Goal: Task Accomplishment & Management: Manage account settings

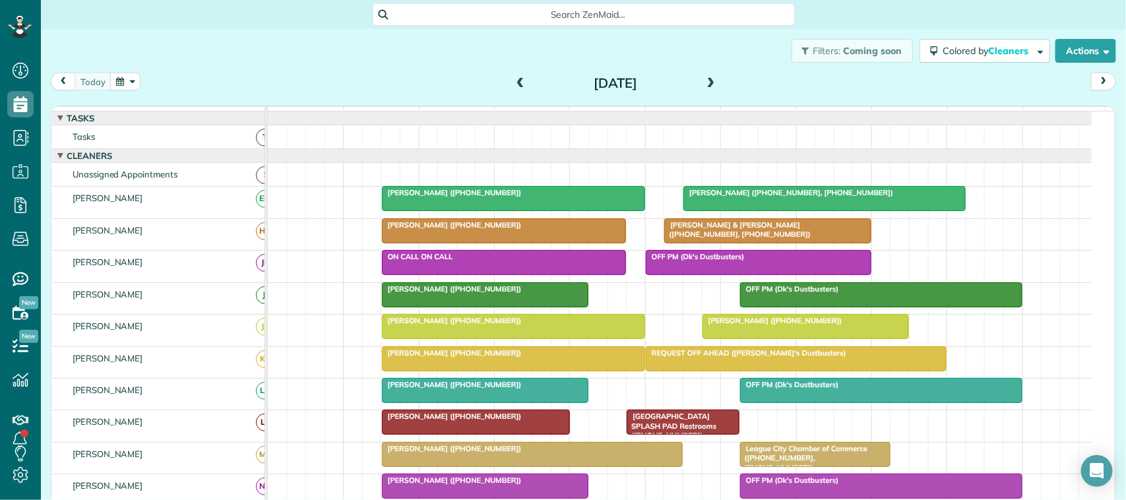
scroll to position [165, 0]
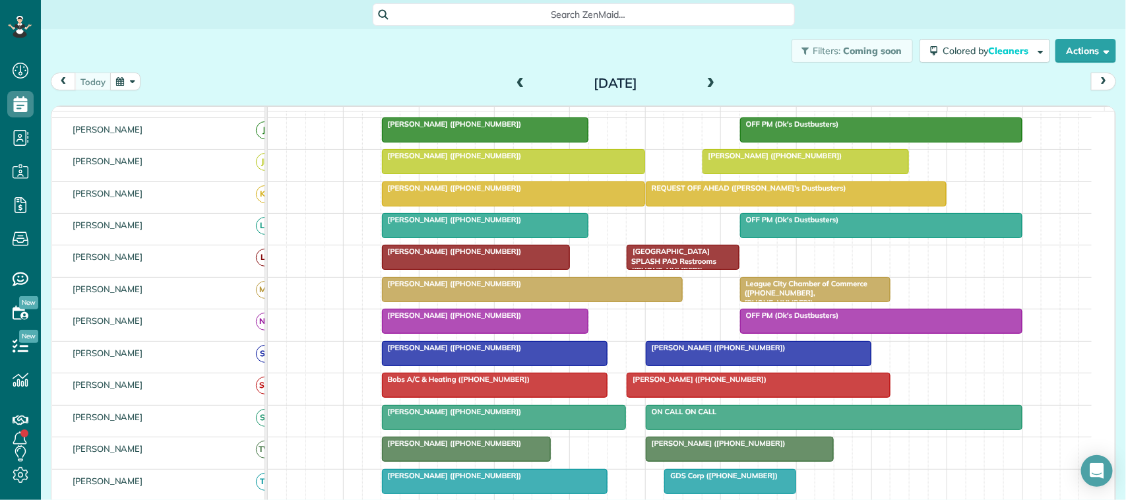
click at [160, 83] on div "[DATE] [DATE]" at bounding box center [583, 85] width 1065 height 24
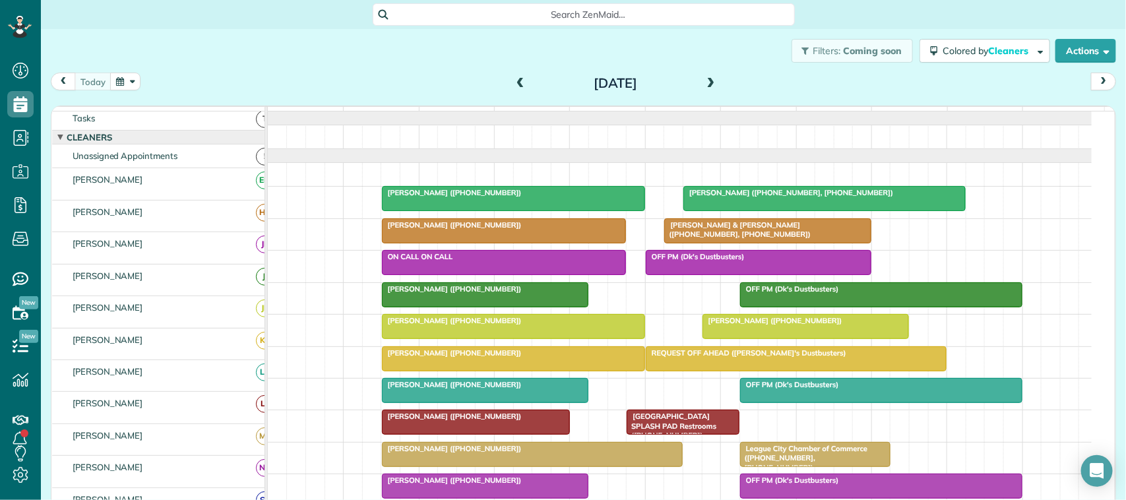
scroll to position [0, 0]
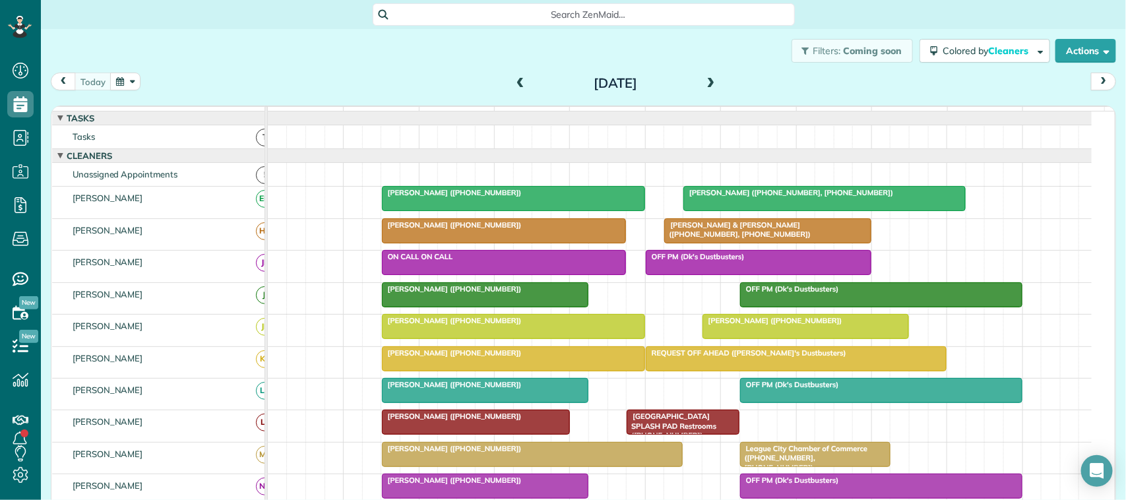
click at [120, 79] on button "button" at bounding box center [125, 82] width 30 height 18
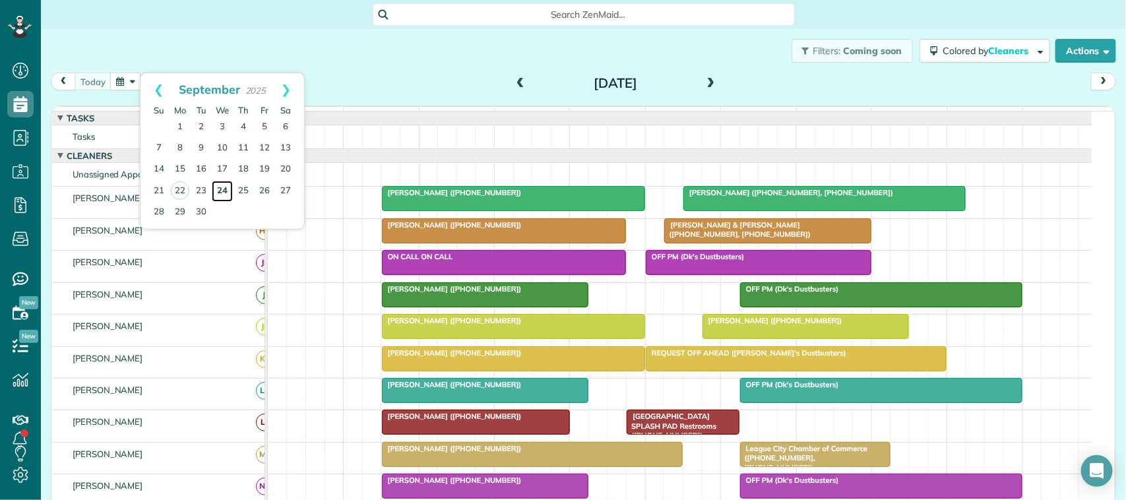
click at [226, 195] on link "24" at bounding box center [222, 191] width 21 height 21
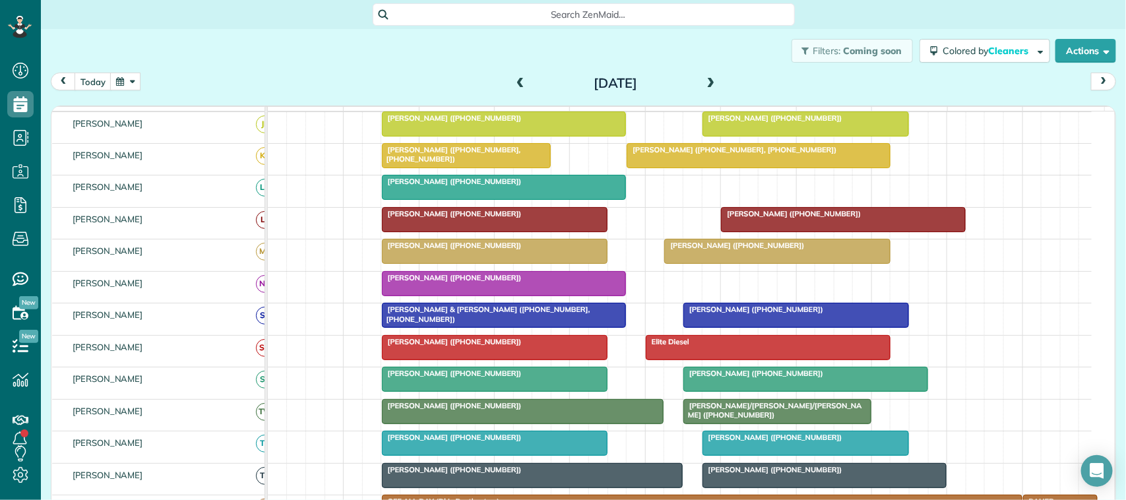
scroll to position [247, 0]
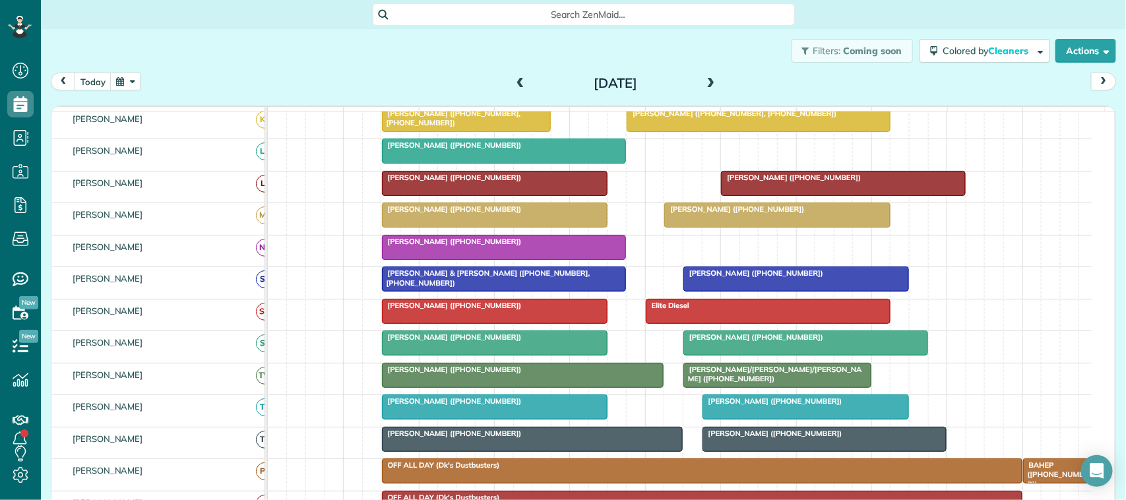
click at [117, 79] on button "button" at bounding box center [125, 82] width 30 height 18
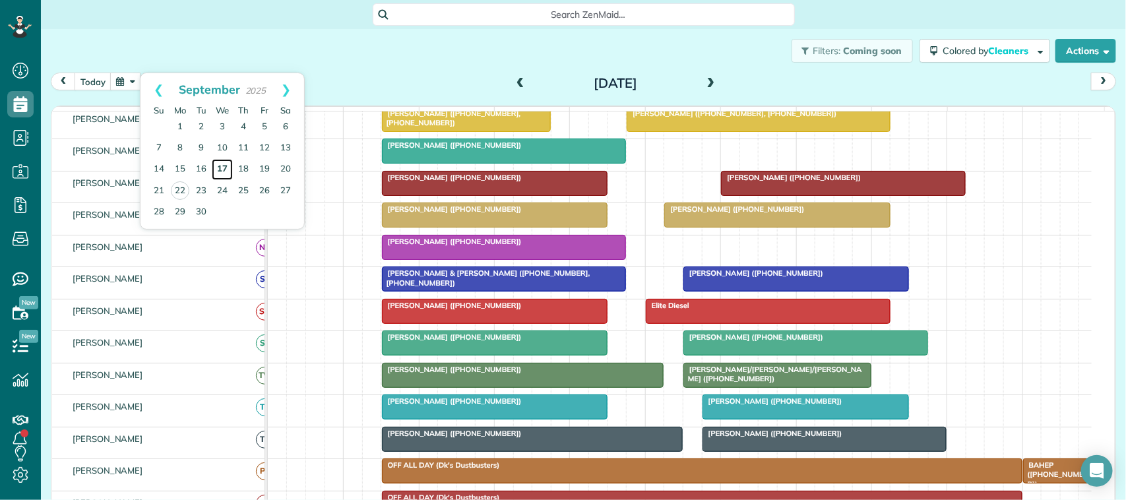
click at [226, 167] on link "17" at bounding box center [222, 169] width 21 height 21
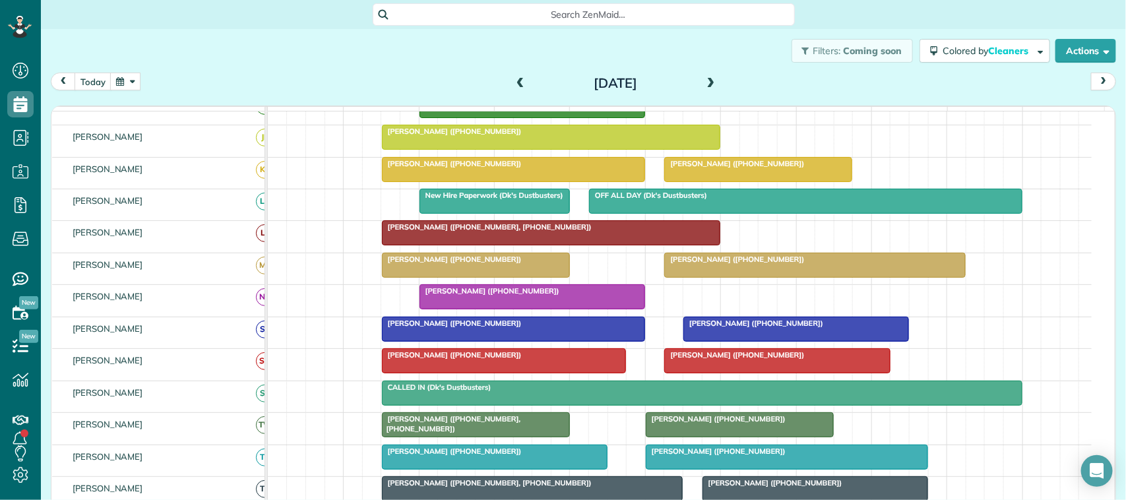
scroll to position [231, 0]
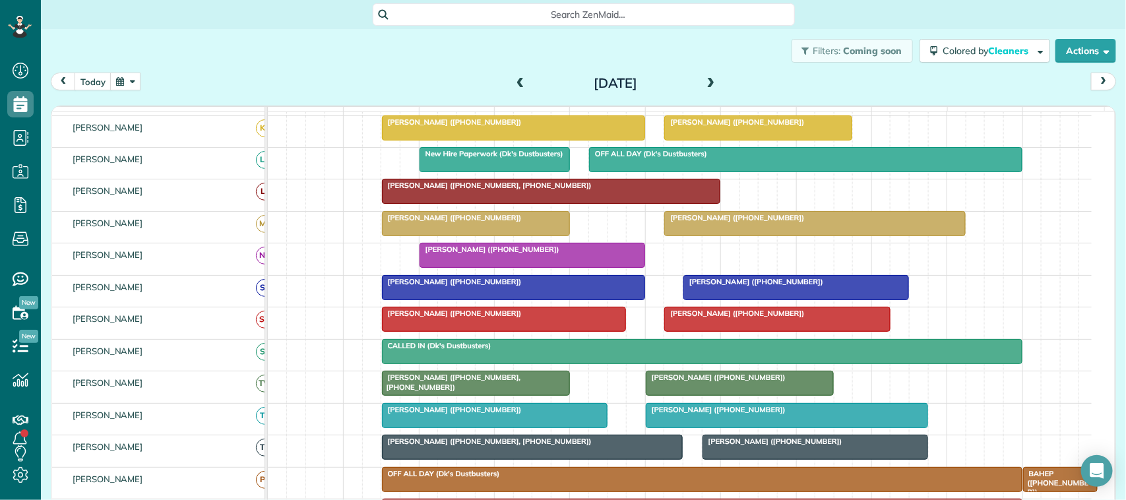
click at [480, 459] on div at bounding box center [533, 447] width 300 height 24
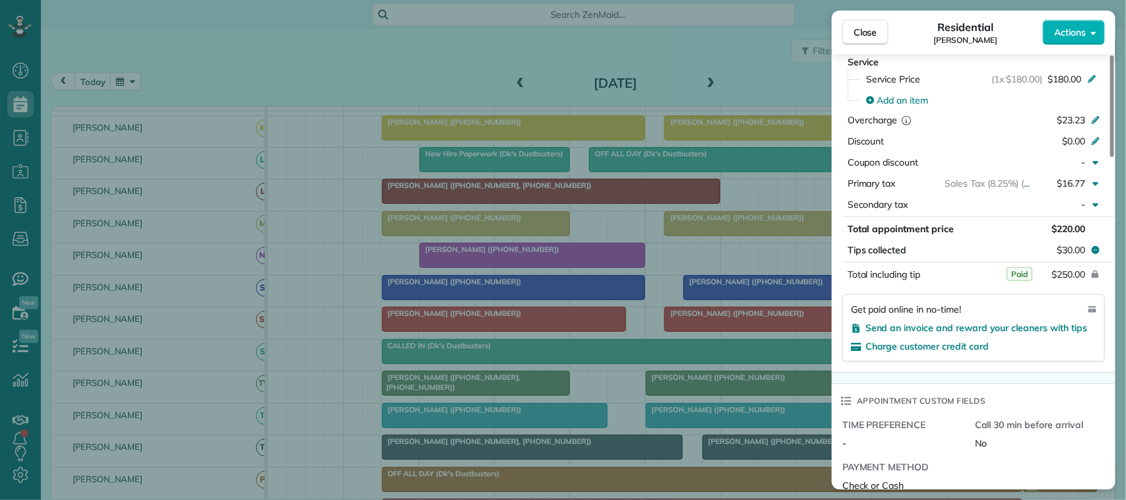
scroll to position [495, 0]
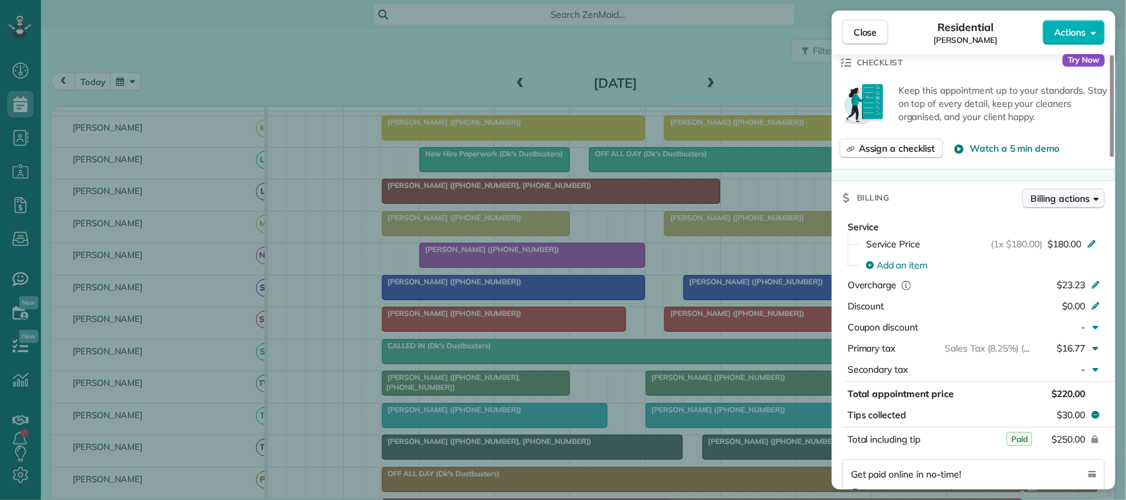
click at [1060, 192] on span "Billing actions" at bounding box center [1060, 198] width 59 height 13
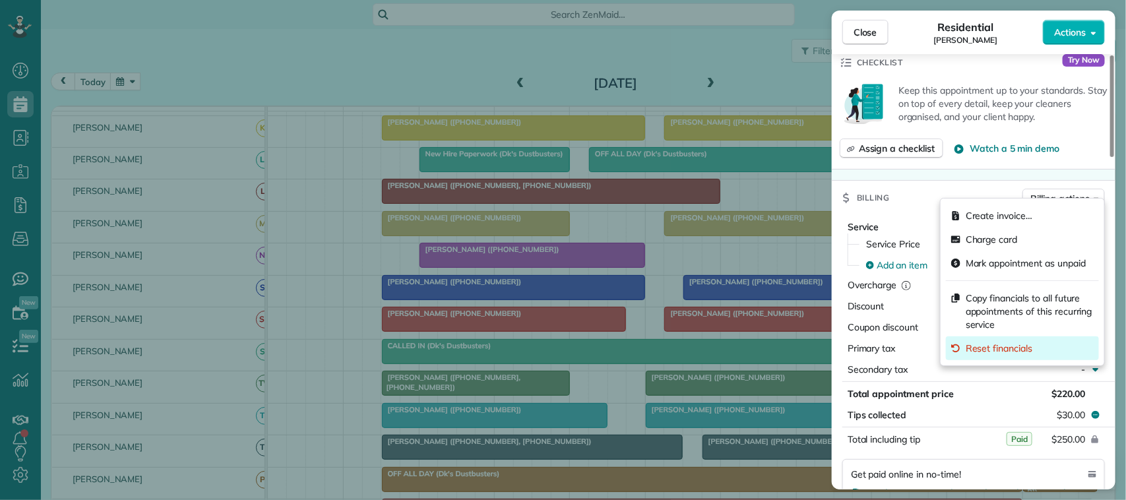
click at [1026, 340] on div "Reset financials" at bounding box center [1022, 348] width 153 height 24
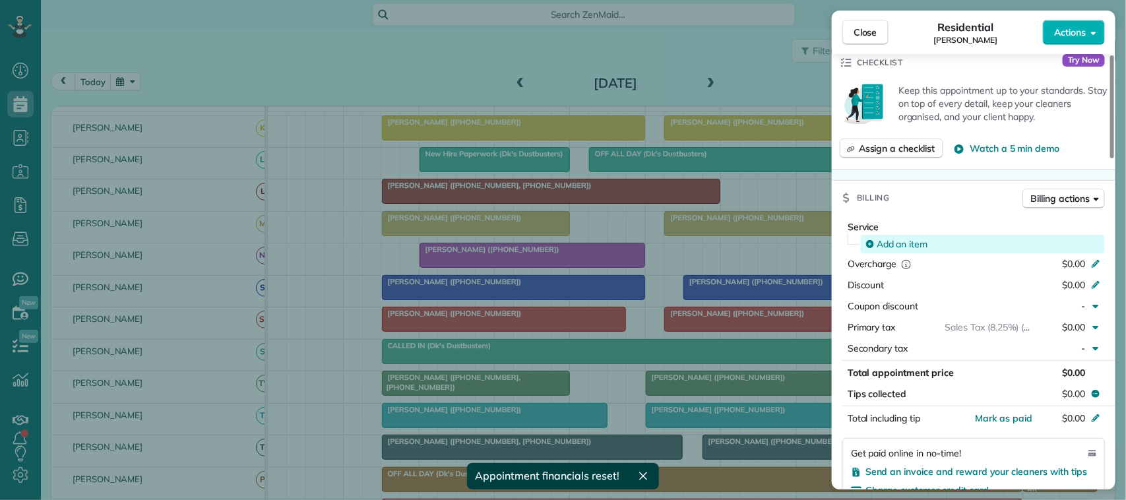
click at [924, 237] on span "Add an item" at bounding box center [902, 243] width 51 height 13
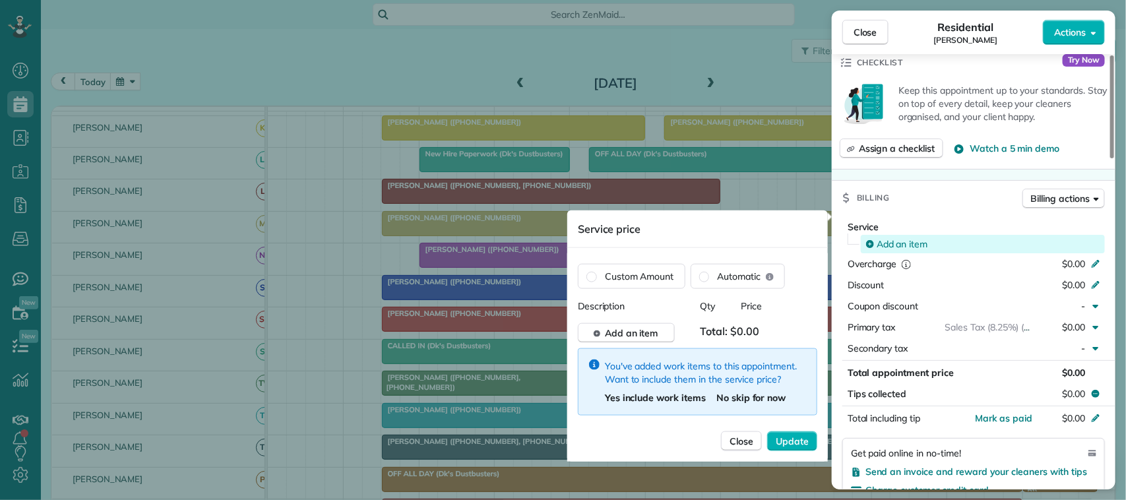
click at [934, 237] on div "Add an item" at bounding box center [983, 243] width 235 height 13
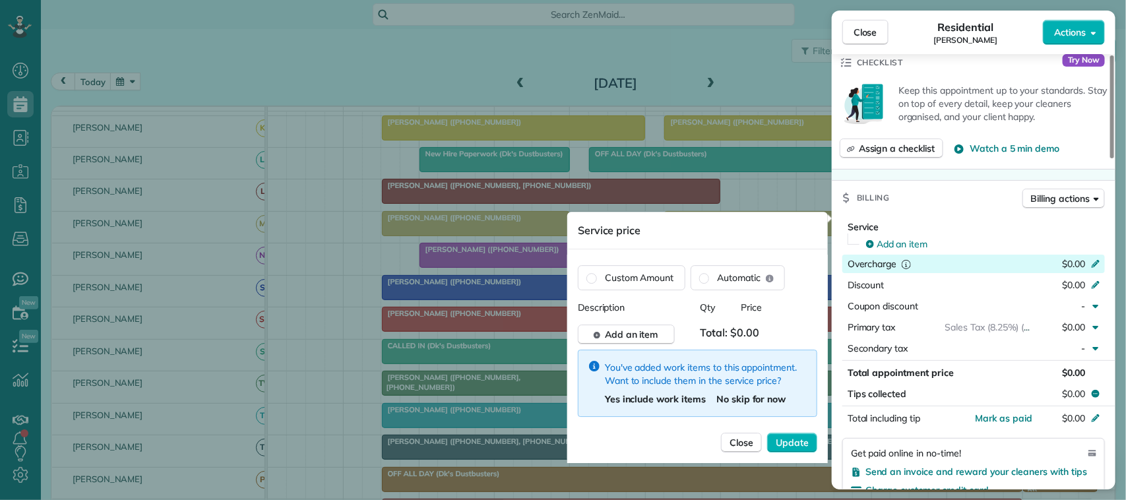
scroll to position [412, 0]
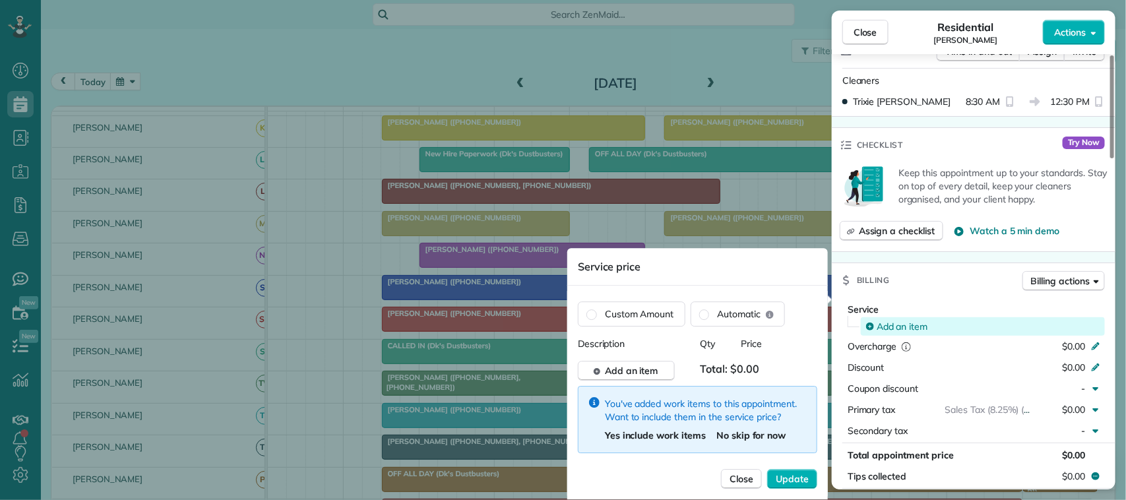
click at [911, 320] on span "Add an item" at bounding box center [902, 326] width 51 height 13
click at [726, 315] on span "Automatic" at bounding box center [740, 313] width 44 height 13
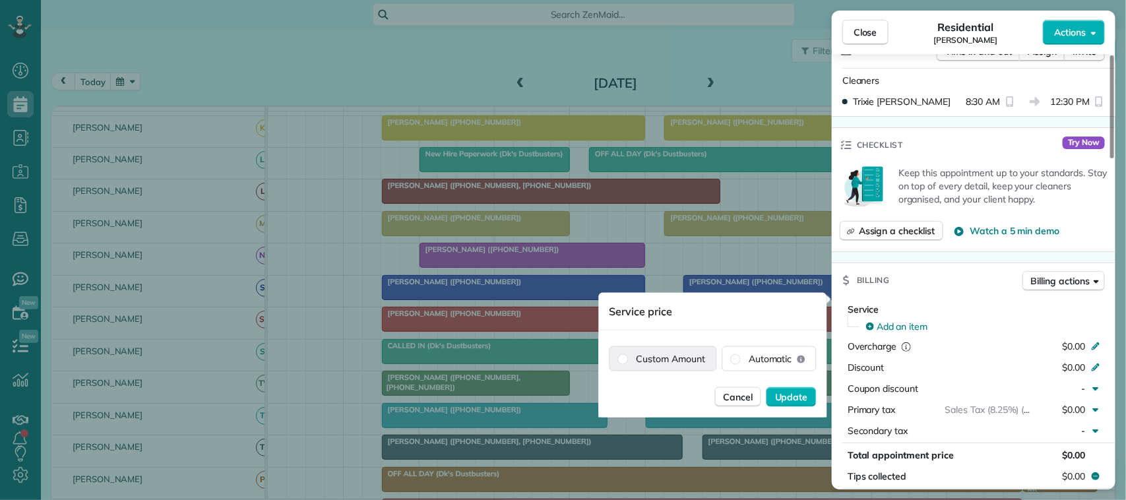
click at [676, 367] on label "Custom Amount" at bounding box center [663, 359] width 106 height 24
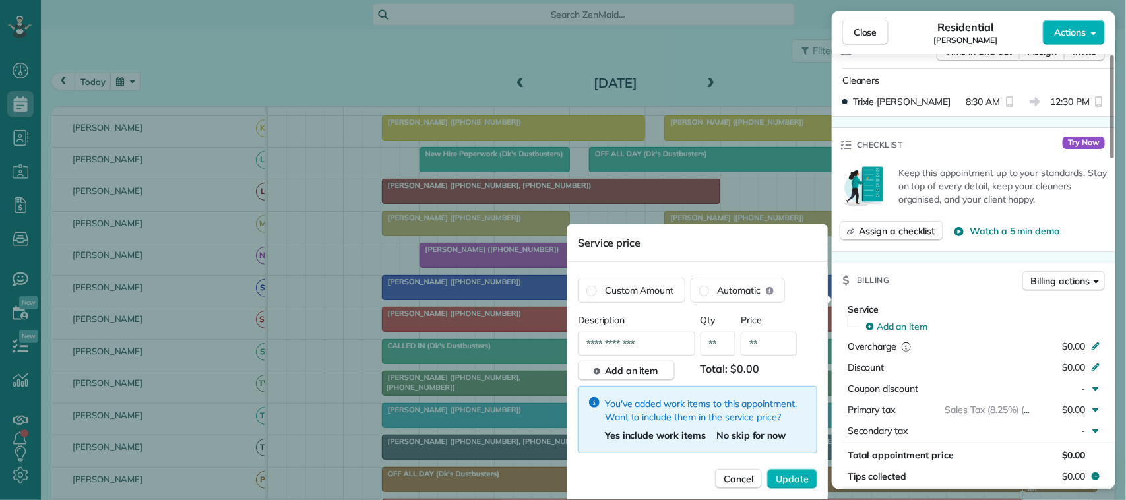
click at [769, 345] on input "**" at bounding box center [769, 344] width 56 height 24
type input "****"
click at [786, 485] on span "Update" at bounding box center [792, 478] width 33 height 13
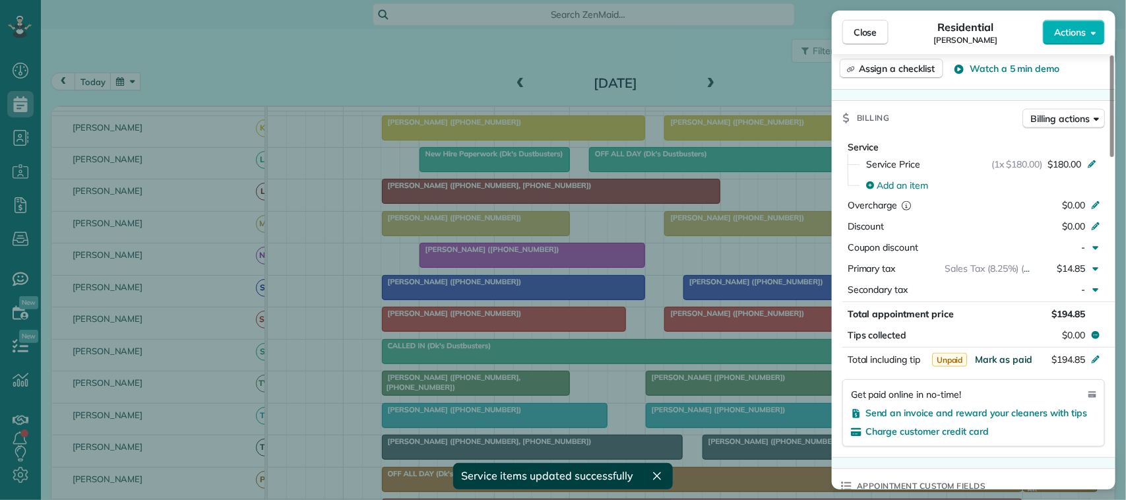
scroll to position [577, 0]
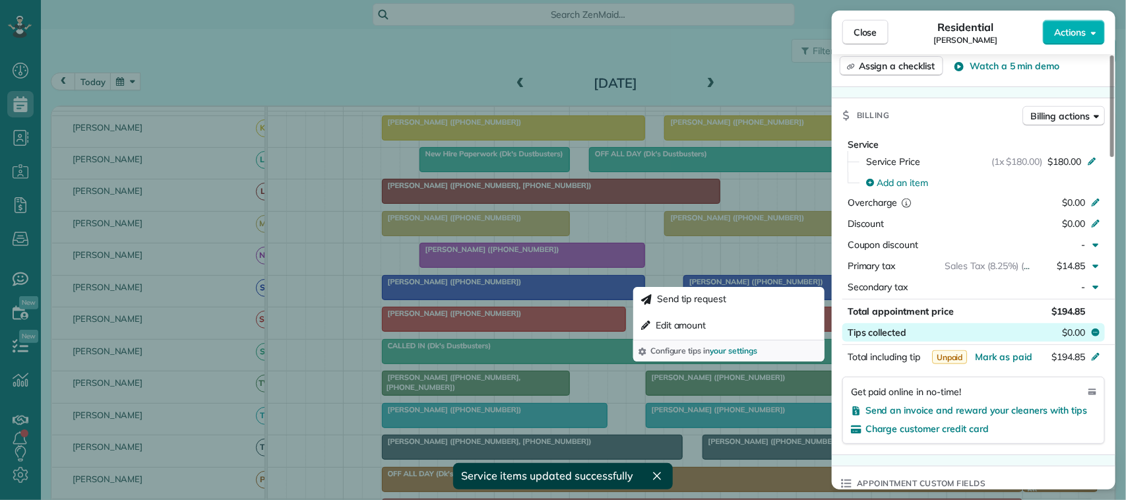
click at [1074, 328] on span "$0.00" at bounding box center [1073, 332] width 23 height 13
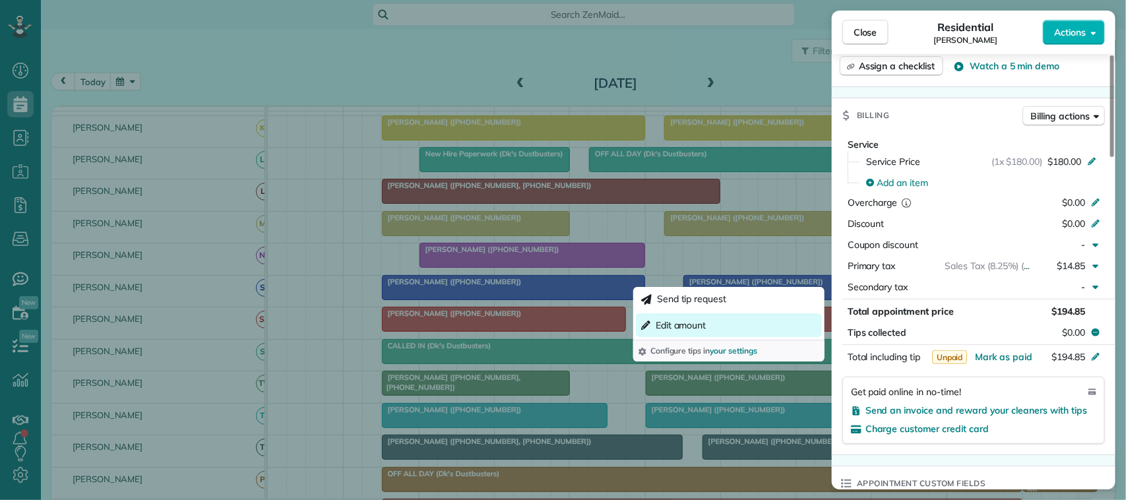
click at [774, 333] on button "Edit amount" at bounding box center [729, 325] width 186 height 24
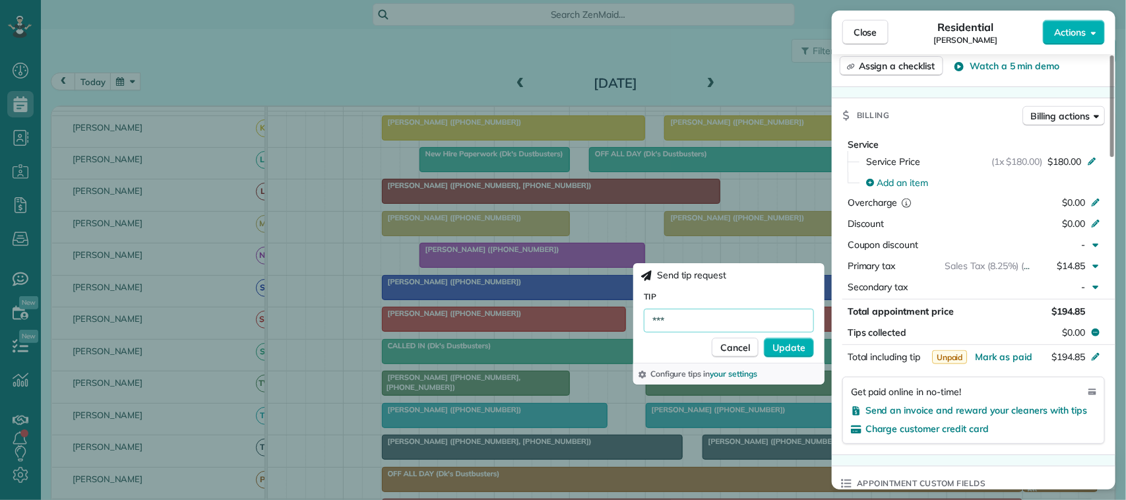
click at [764, 324] on input "***" at bounding box center [729, 321] width 170 height 24
type input "******"
click at [801, 347] on span "Update" at bounding box center [788, 347] width 33 height 13
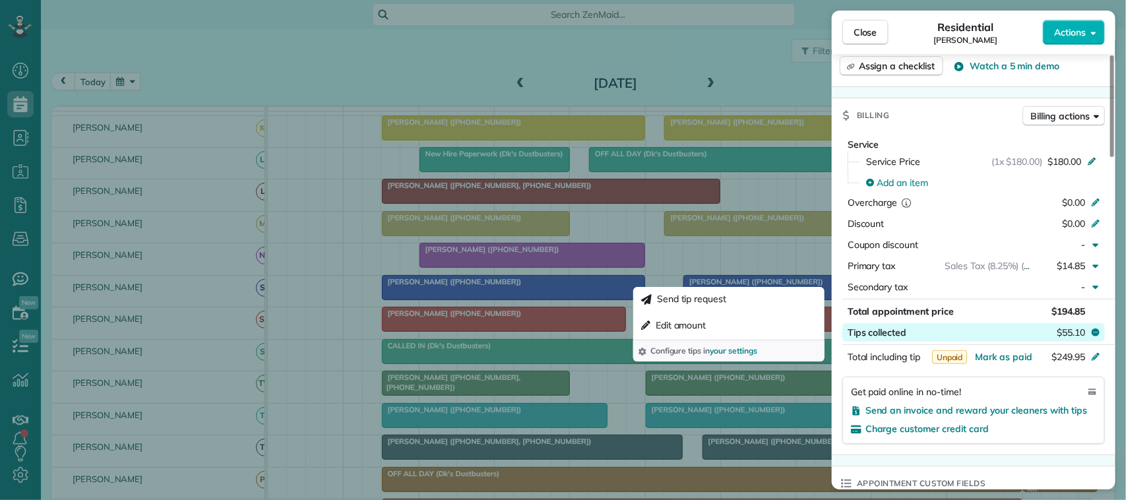
click at [1075, 326] on span "$55.10" at bounding box center [1071, 332] width 28 height 13
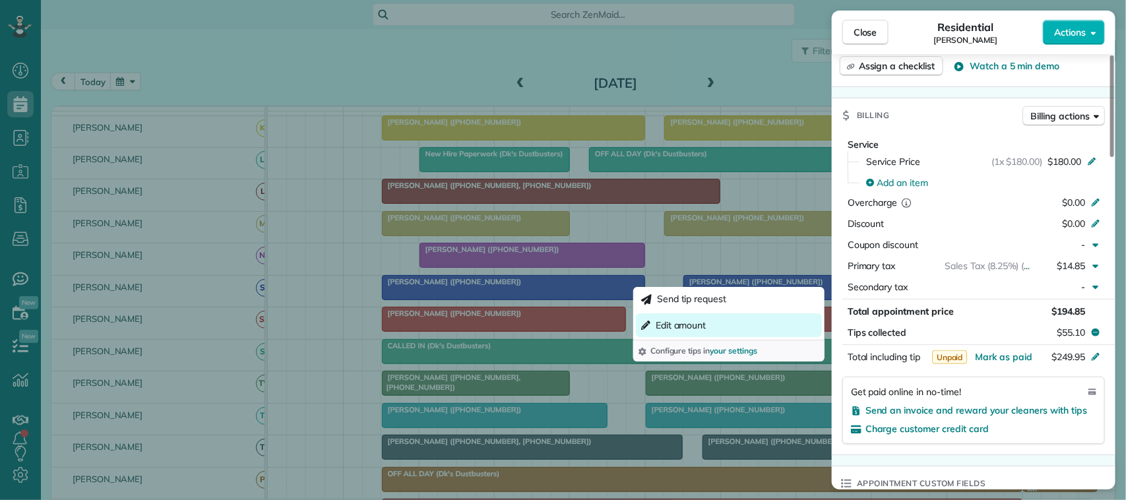
click at [789, 331] on button "Edit amount" at bounding box center [729, 325] width 186 height 24
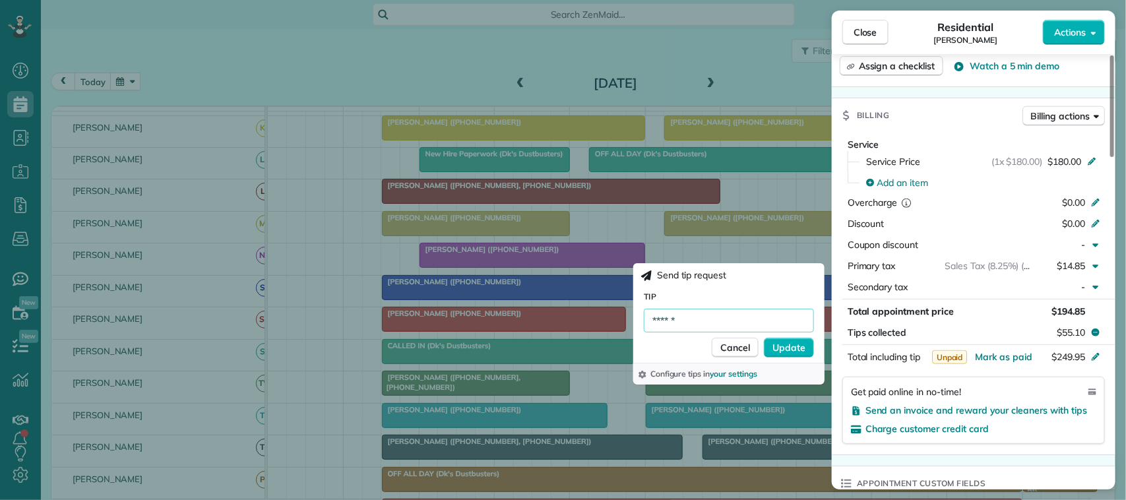
click at [709, 315] on input "******" at bounding box center [729, 321] width 170 height 24
type input "******"
click at [794, 343] on span "Update" at bounding box center [788, 347] width 33 height 13
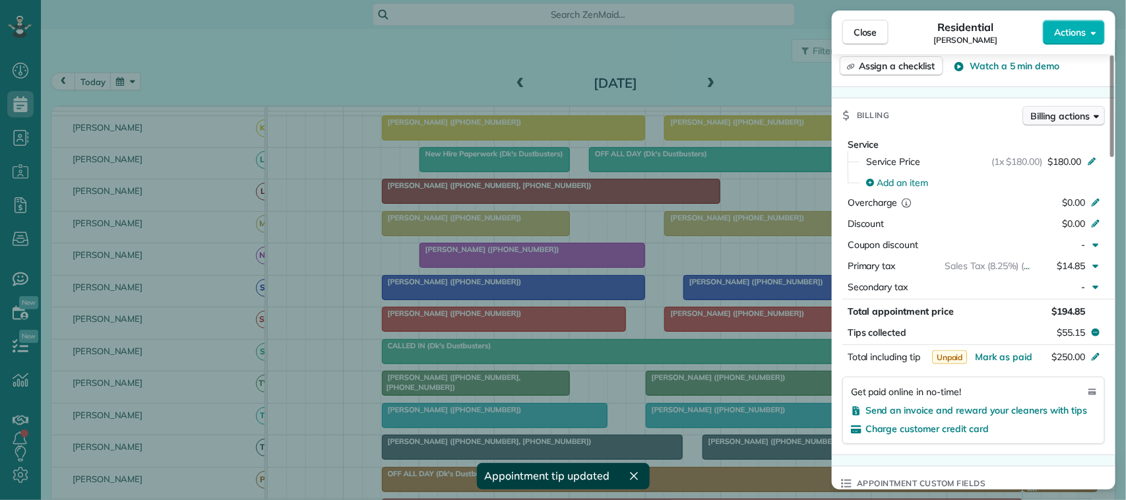
click at [1031, 109] on span "Billing actions" at bounding box center [1060, 115] width 59 height 13
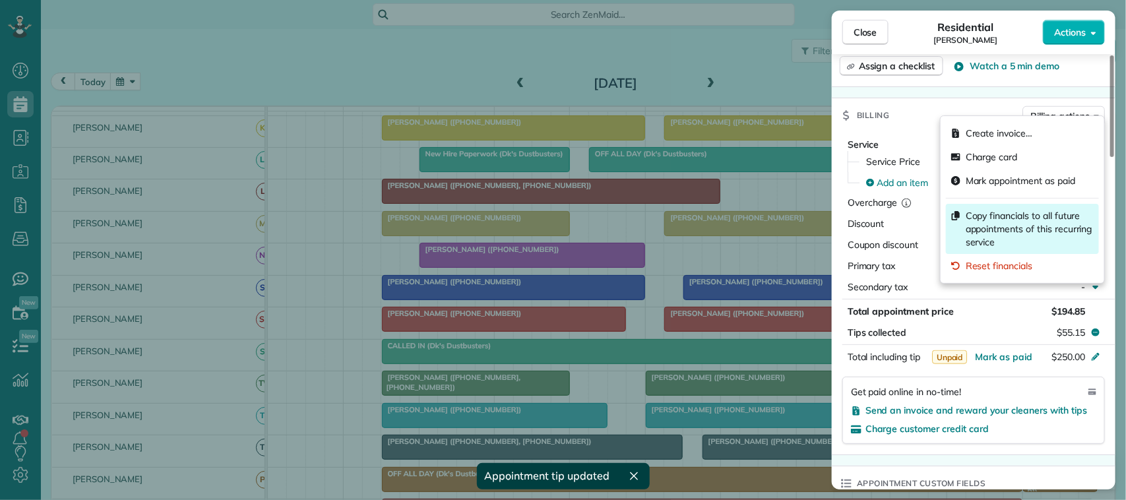
click at [1041, 213] on span "Copy financials to all future appointments of this recurring service" at bounding box center [1030, 229] width 128 height 40
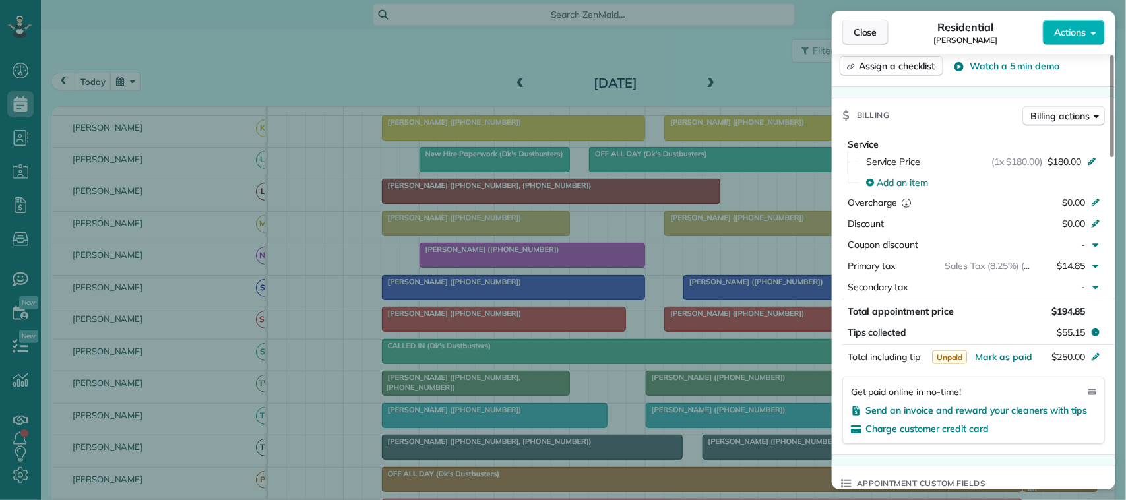
click at [878, 31] on button "Close" at bounding box center [865, 32] width 46 height 25
